Goal: Communication & Community: Answer question/provide support

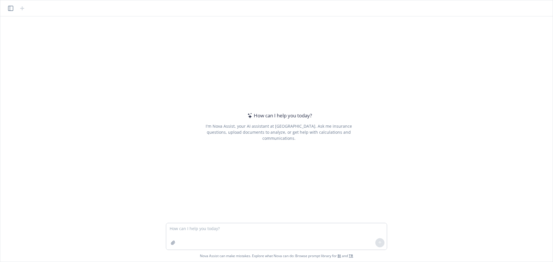
click at [200, 225] on textarea at bounding box center [276, 237] width 221 height 26
click at [247, 230] on textarea "make this more polished and concise." at bounding box center [276, 237] width 221 height 26
paste textarea "Since you are looking to move the HSA from HSA Bank to one of the FSA vendors (…"
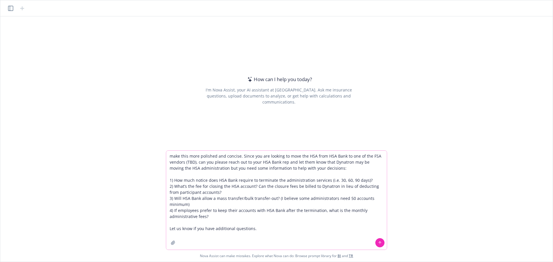
type textarea "make this more polished and concise. Since you are looking to move the HSA from…"
click at [379, 245] on icon at bounding box center [380, 243] width 4 height 4
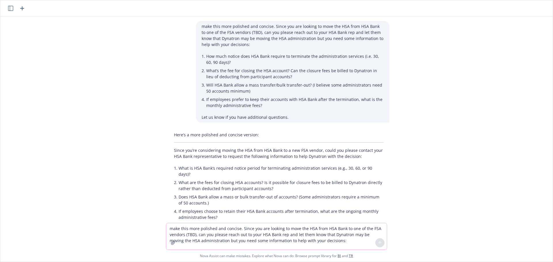
scroll to position [19, 0]
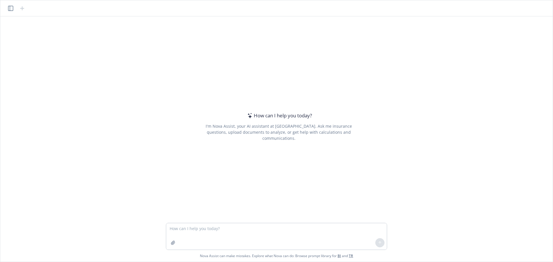
click at [194, 231] on textarea at bounding box center [276, 237] width 221 height 26
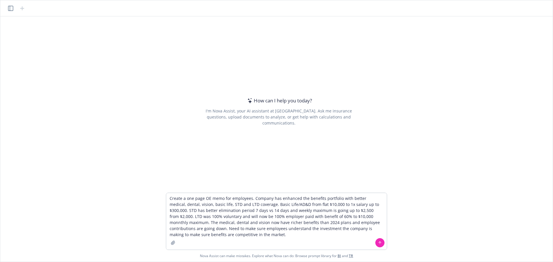
type textarea "Create a one page OE memo for employees. Company has enhanced the benefits port…"
click at [379, 244] on icon at bounding box center [380, 243] width 4 height 4
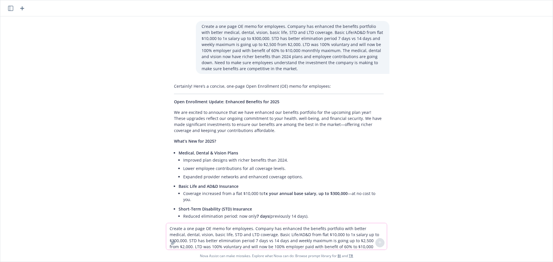
click at [230, 233] on textarea "Create a one page OE memo for employees. Company has enhanced the benefits port…" at bounding box center [276, 237] width 221 height 26
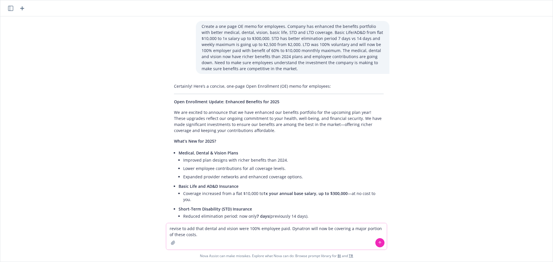
type textarea "revise to add that dental and vision were 100% employee paid. Dynatron will now…"
click at [379, 245] on icon at bounding box center [380, 243] width 4 height 4
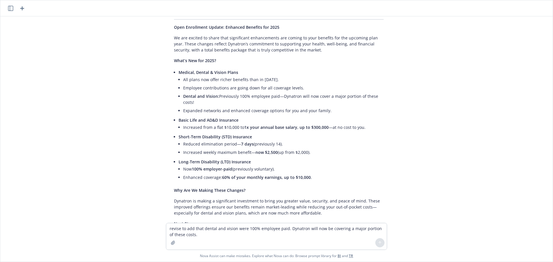
scroll to position [382, 0]
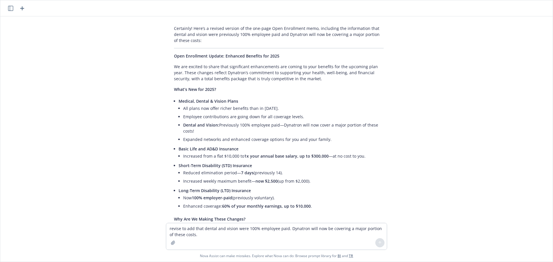
click at [453, 144] on div "Create a one page OE memo for employees. Company has enhanced the benefits port…" at bounding box center [277, 119] width 548 height 207
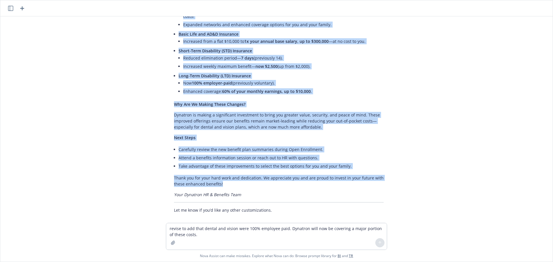
scroll to position [497, 0]
drag, startPoint x: 172, startPoint y: 79, endPoint x: 307, endPoint y: 183, distance: 170.2
click at [307, 183] on div "Certainly! Here’s a revised version of the one-page Open Enrollment memo, inclu…" at bounding box center [278, 62] width 221 height 308
copy div "Lore Ipsumdolor Sitame: Consecte Adipisci eli 5280 Se doe tempori ut labor etdo…"
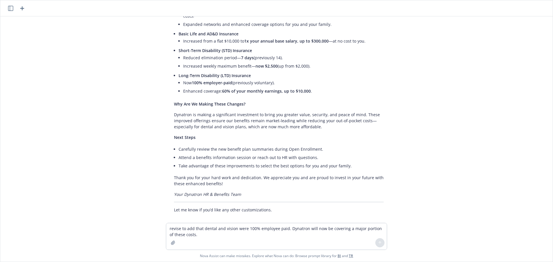
click at [532, 127] on div "Create a one page OE memo for employees. Company has enhanced the benefits port…" at bounding box center [277, 119] width 548 height 207
